Goal: Find specific page/section: Find specific page/section

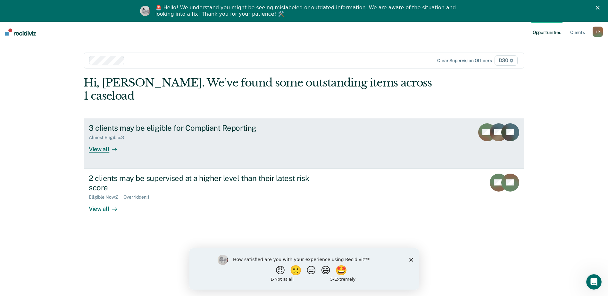
click at [97, 140] on div "View all" at bounding box center [107, 146] width 36 height 12
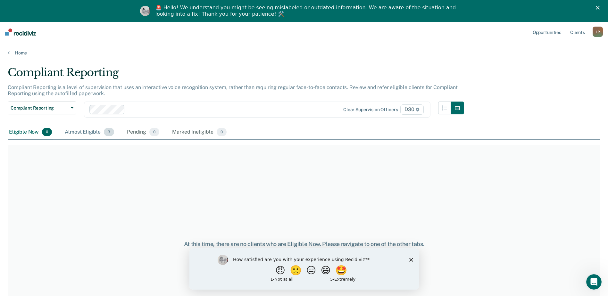
click at [94, 132] on div "Almost Eligible 3" at bounding box center [89, 132] width 52 height 14
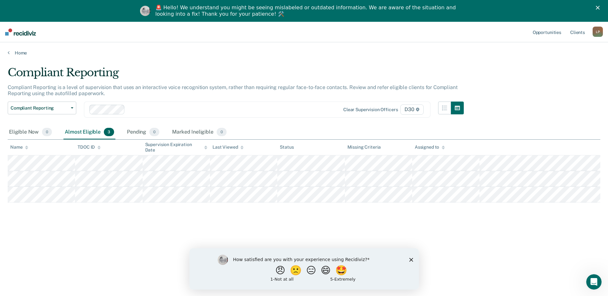
drag, startPoint x: 602, startPoint y: 6, endPoint x: 597, endPoint y: 6, distance: 4.8
click at [600, 6] on div "🚨 Hello! We understand you might be seeing mislabeled or outdated information. …" at bounding box center [304, 11] width 608 height 17
click at [599, 7] on icon "Close" at bounding box center [597, 8] width 4 height 4
